Goal: Find specific page/section: Find specific page/section

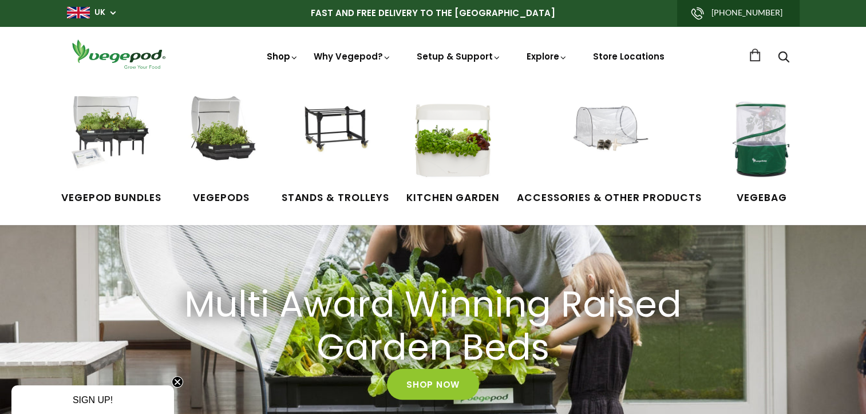
click at [277, 60] on link "Shop" at bounding box center [283, 72] width 32 height 44
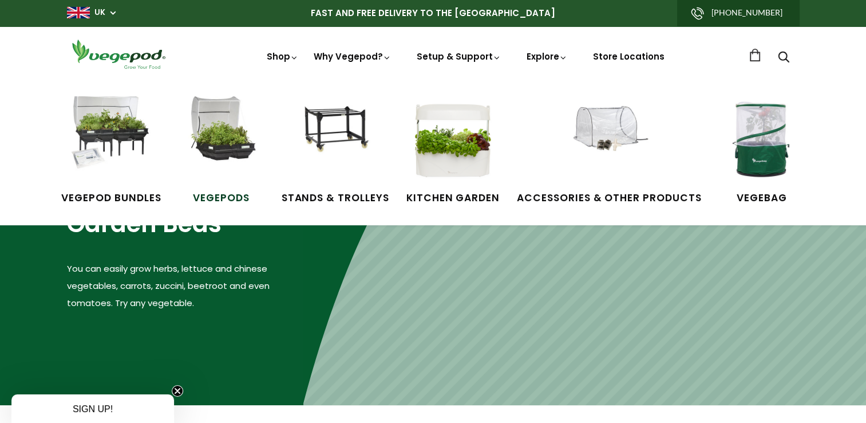
click at [224, 148] on img at bounding box center [222, 139] width 86 height 86
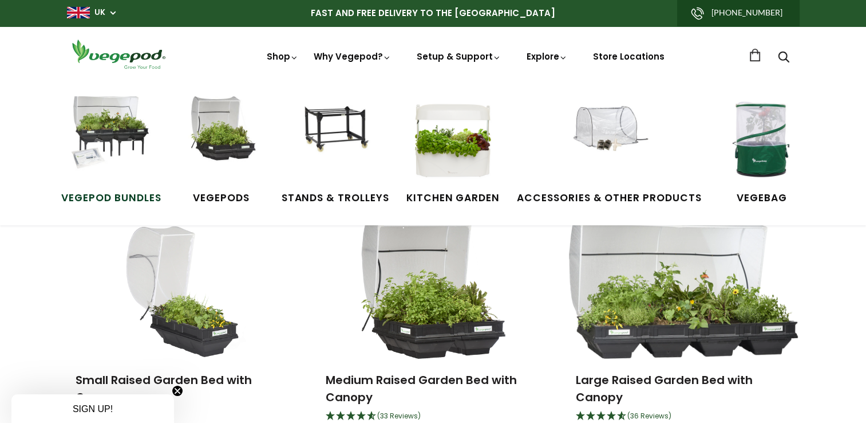
click at [108, 125] on img at bounding box center [111, 139] width 86 height 86
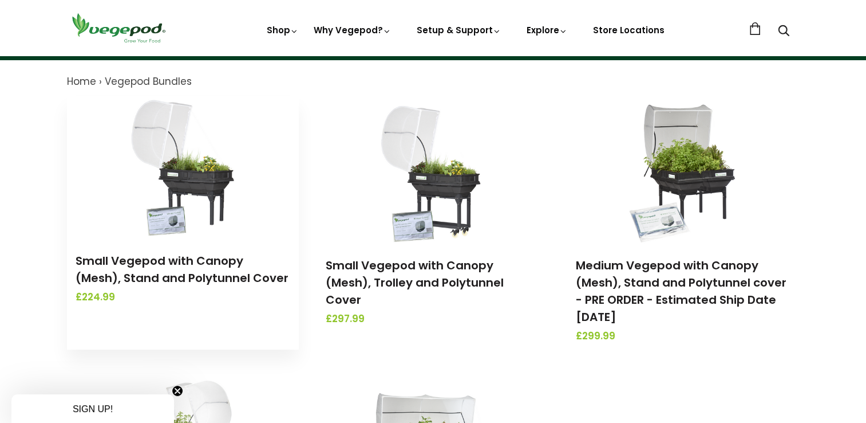
scroll to position [172, 0]
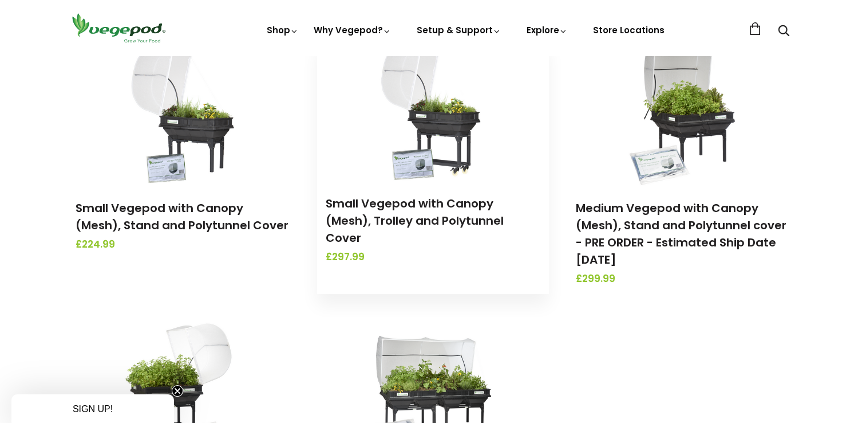
click at [449, 171] on img at bounding box center [433, 110] width 120 height 143
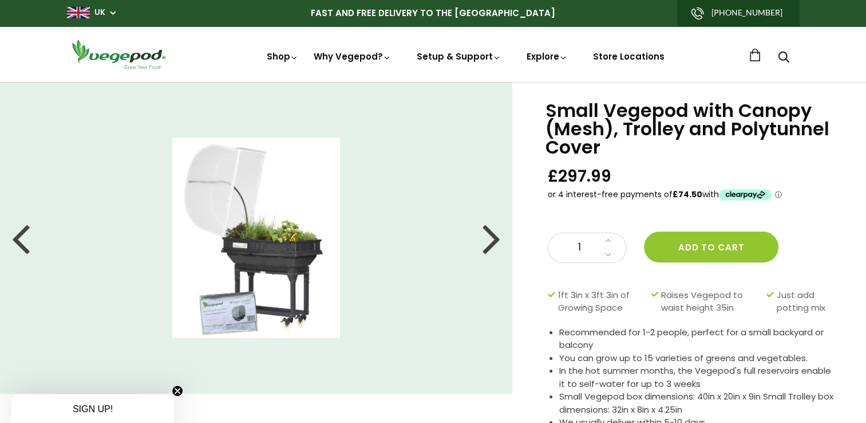
click at [218, 249] on img at bounding box center [256, 237] width 168 height 200
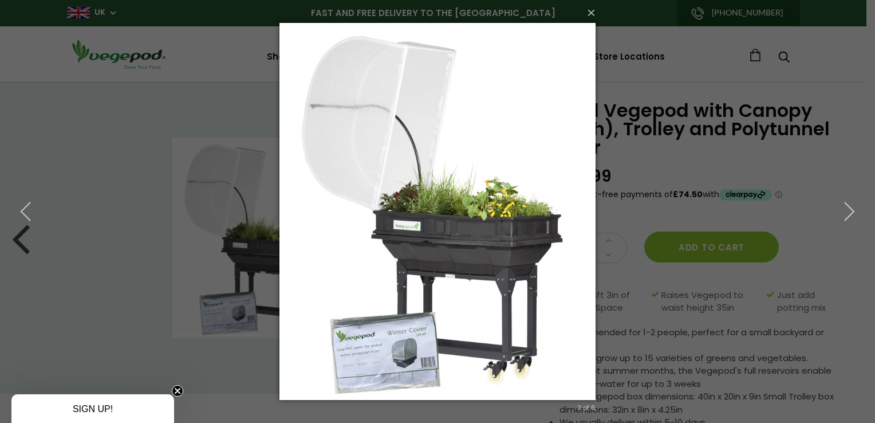
click at [261, 267] on div "× 2 of 6 Loading..." at bounding box center [437, 211] width 875 height 423
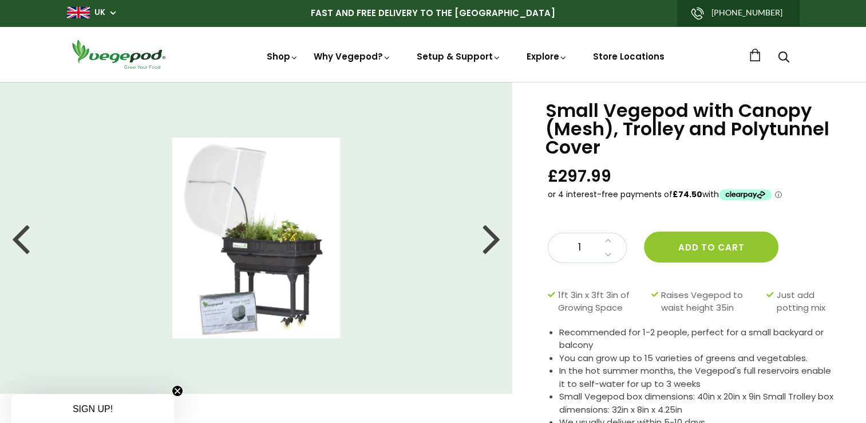
click at [261, 267] on img at bounding box center [256, 237] width 168 height 200
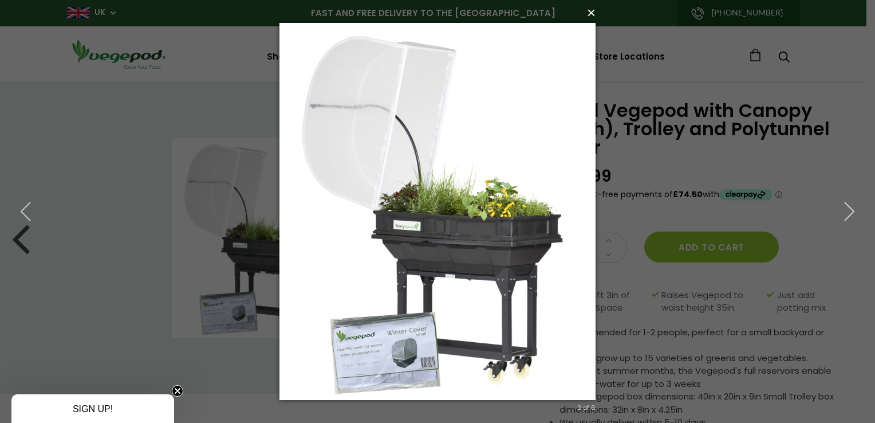
click at [589, 17] on button "×" at bounding box center [441, 12] width 317 height 25
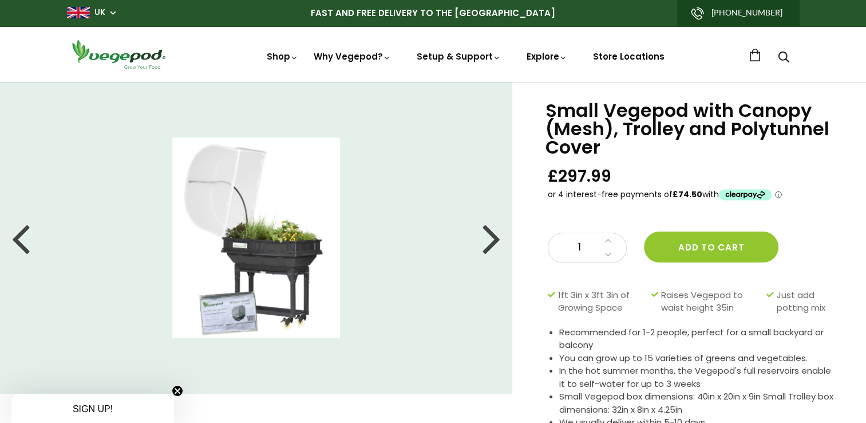
click at [624, 53] on link "Store Locations" at bounding box center [629, 56] width 72 height 12
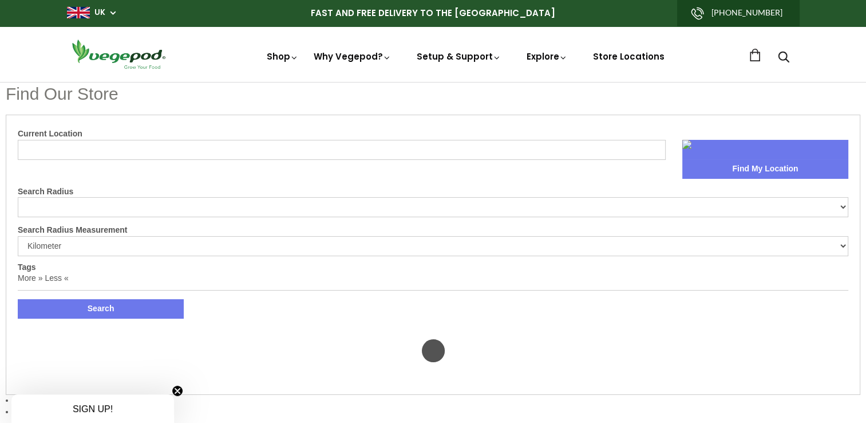
select select "m"
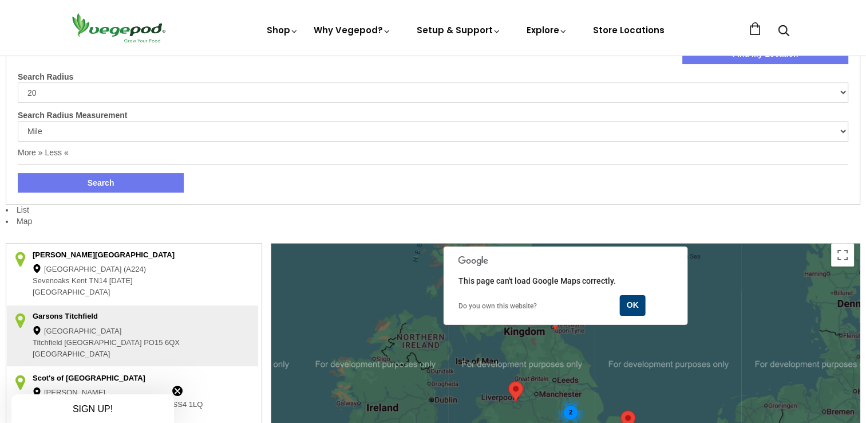
scroll to position [115, 0]
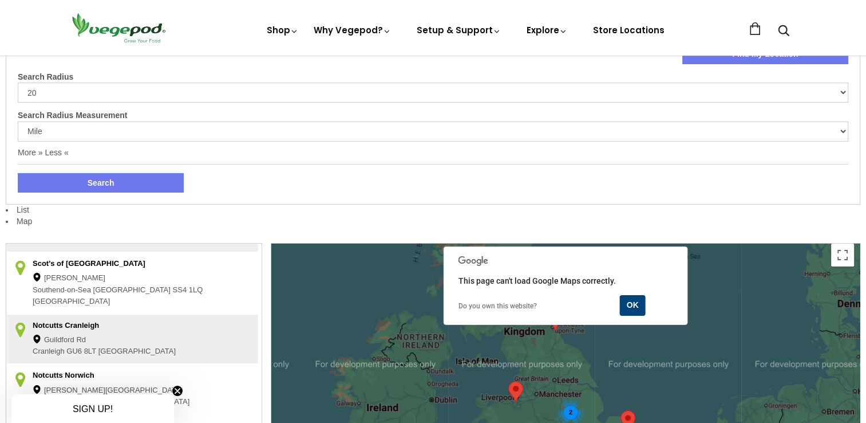
click at [133, 187] on button "Search" at bounding box center [101, 182] width 166 height 19
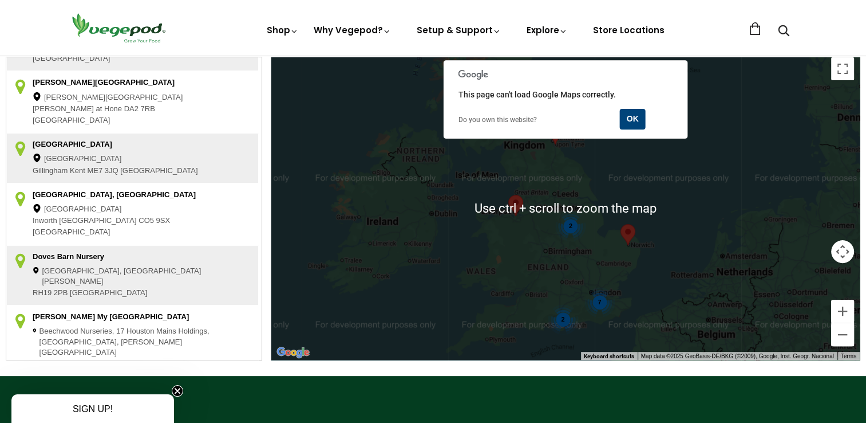
scroll to position [286, 0]
